Goal: Check status: Check status

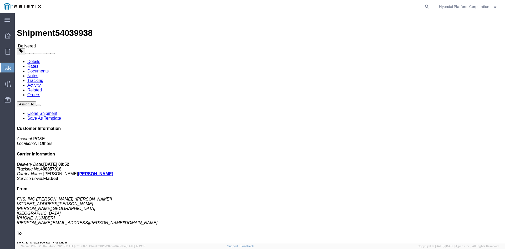
click at [0, 0] on span "Shipment Manager" at bounding box center [0, 0] width 0 height 0
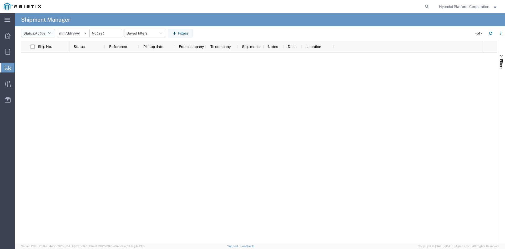
click at [26, 35] on button "Status: Active" at bounding box center [38, 33] width 34 height 8
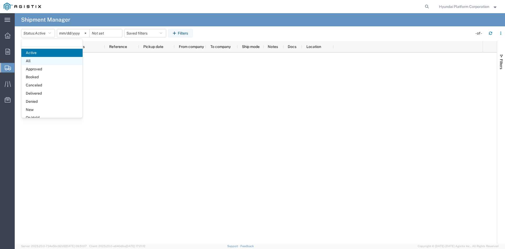
click at [37, 60] on span "All" at bounding box center [51, 61] width 61 height 8
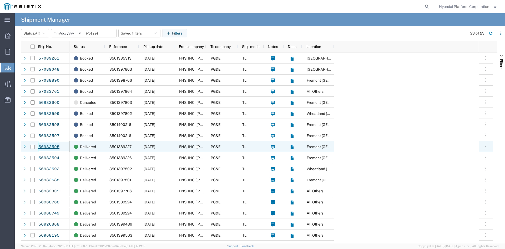
click at [56, 148] on link "56982595" at bounding box center [49, 147] width 22 height 8
